Goal: Find specific page/section: Find specific page/section

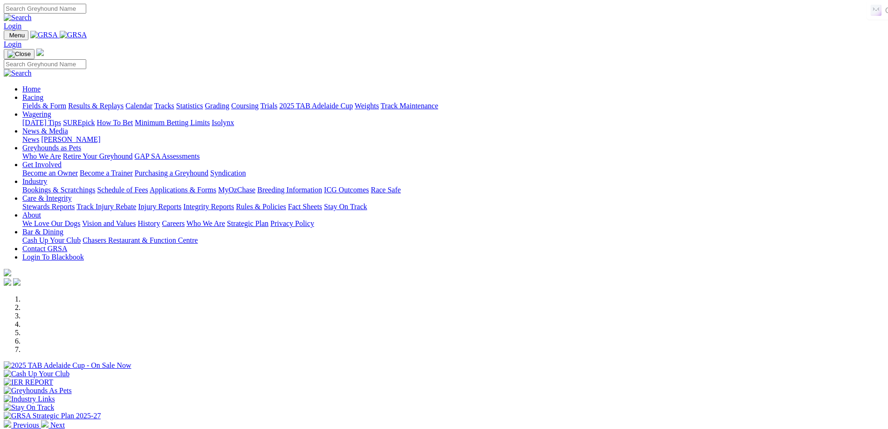
click at [43, 93] on link "Racing" at bounding box center [32, 97] width 21 height 8
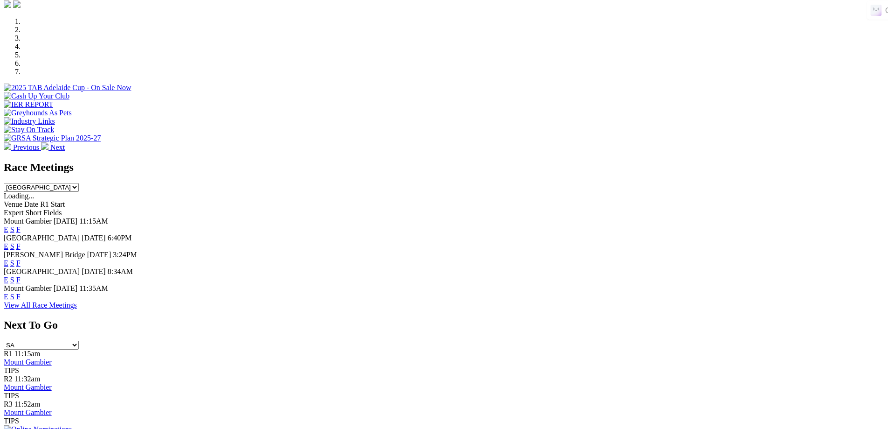
scroll to position [280, 0]
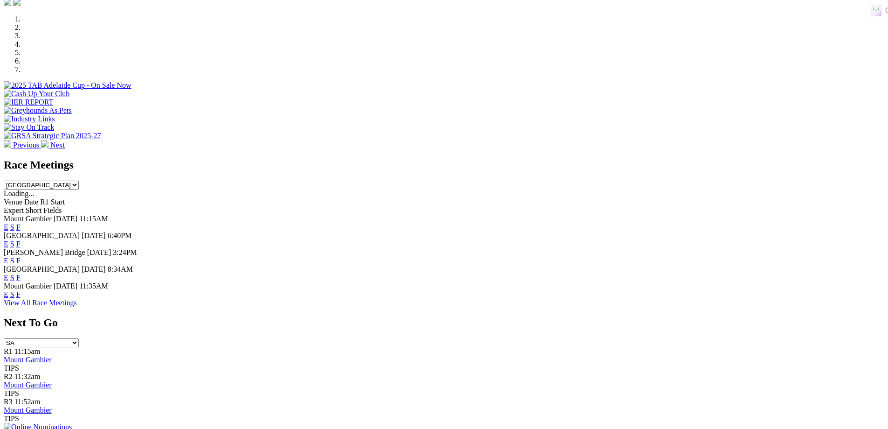
click at [77, 306] on link "View All Race Meetings" at bounding box center [40, 302] width 73 height 8
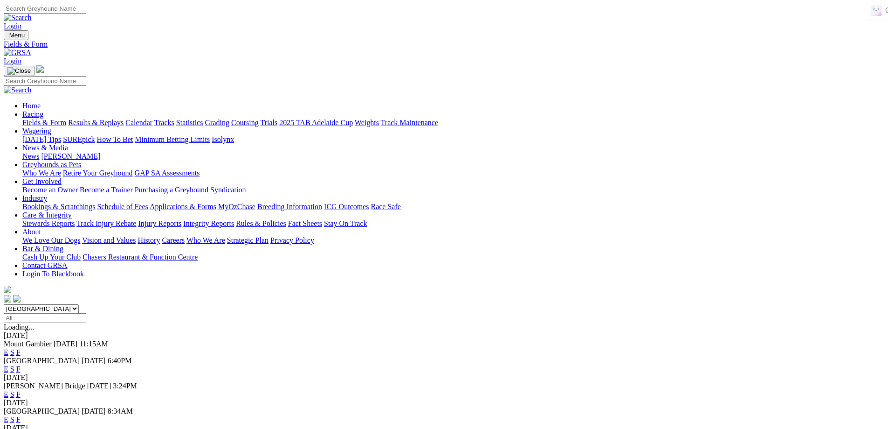
click at [152, 118] on link "Calendar" at bounding box center [138, 122] width 27 height 8
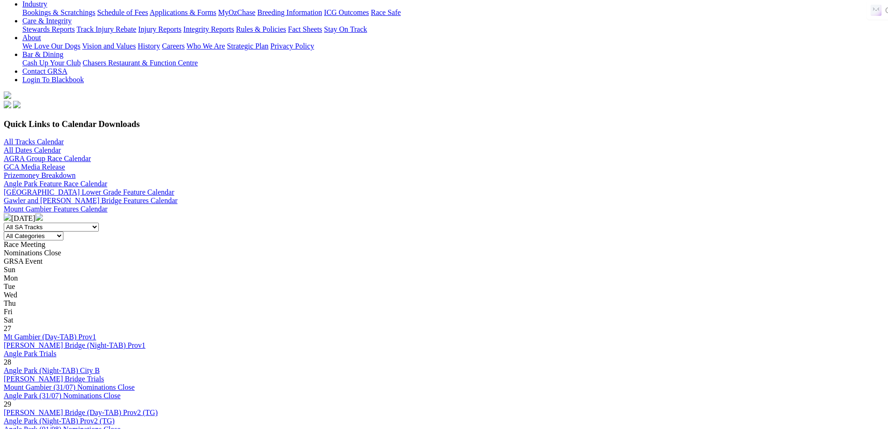
scroll to position [187, 0]
